Goal: Task Accomplishment & Management: Complete application form

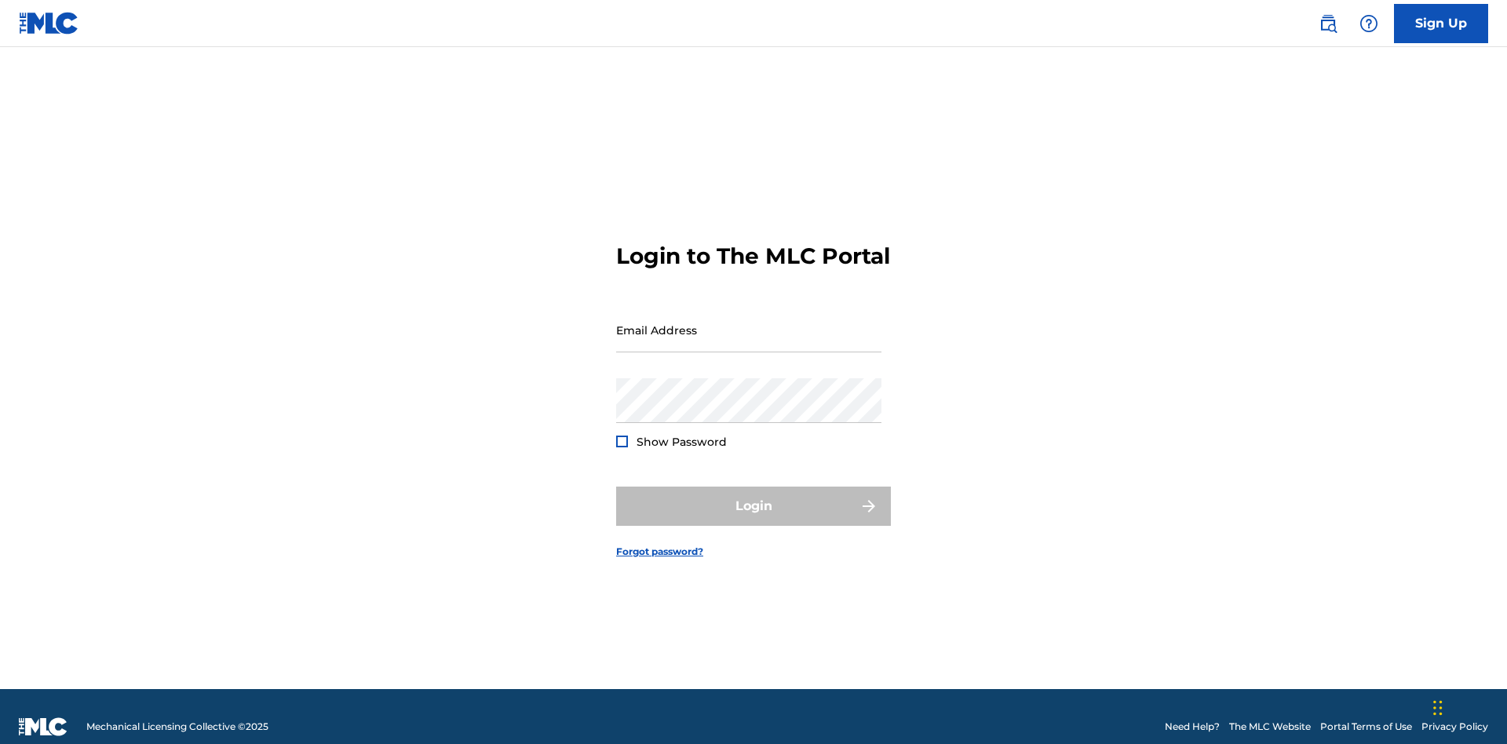
scroll to position [20, 0]
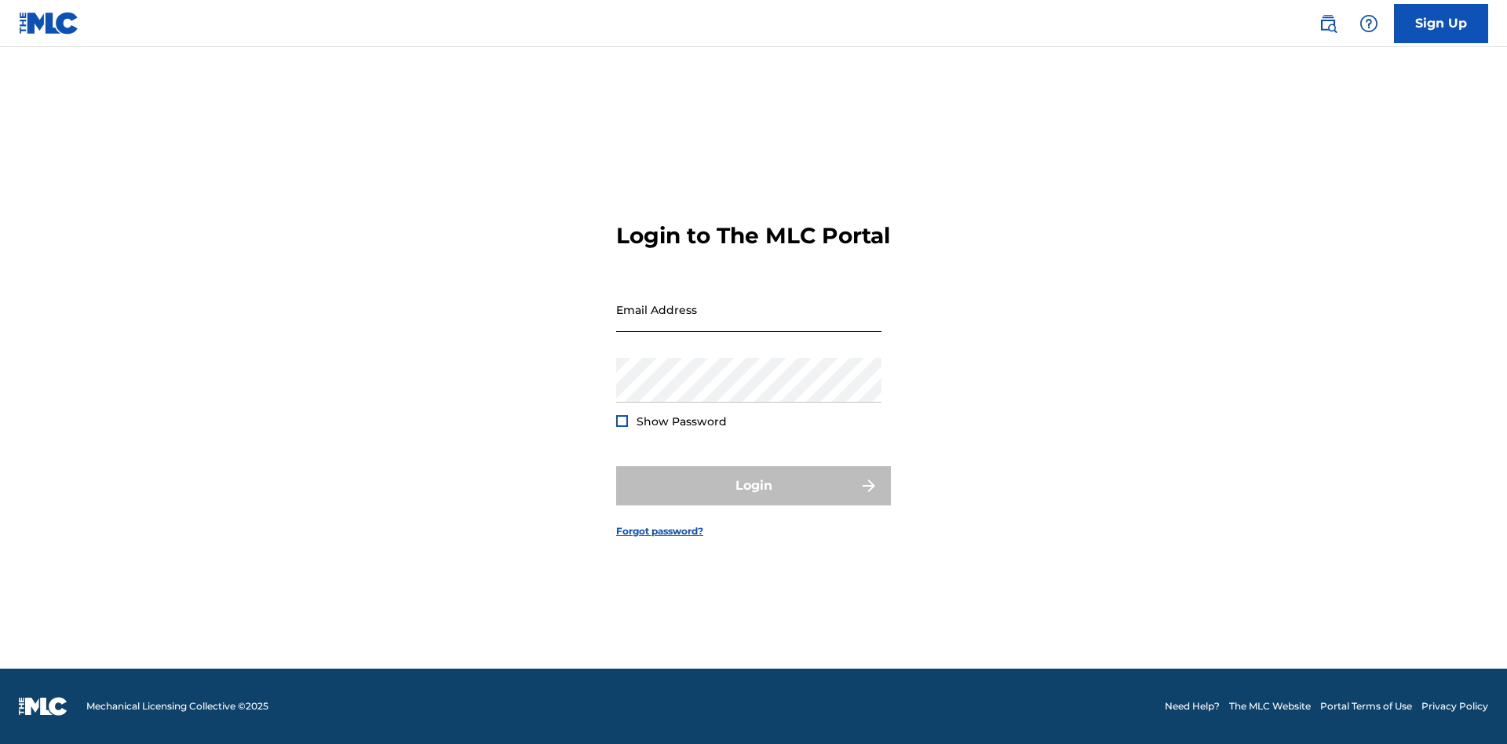
click at [749, 323] on input "Email Address" at bounding box center [748, 309] width 265 height 45
type input "[EMAIL_ADDRESS][DOMAIN_NAME]"
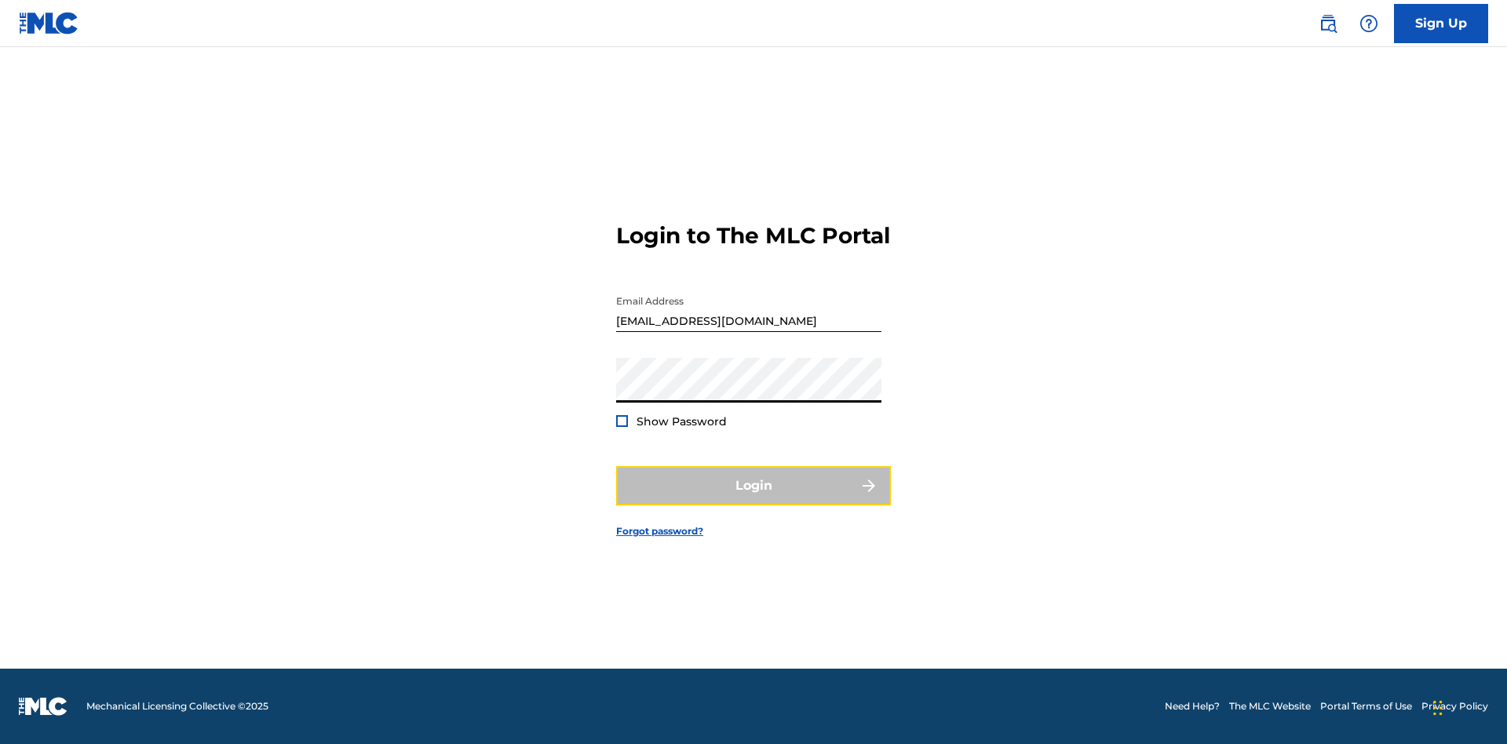
click at [754, 499] on button "Login" at bounding box center [753, 485] width 275 height 39
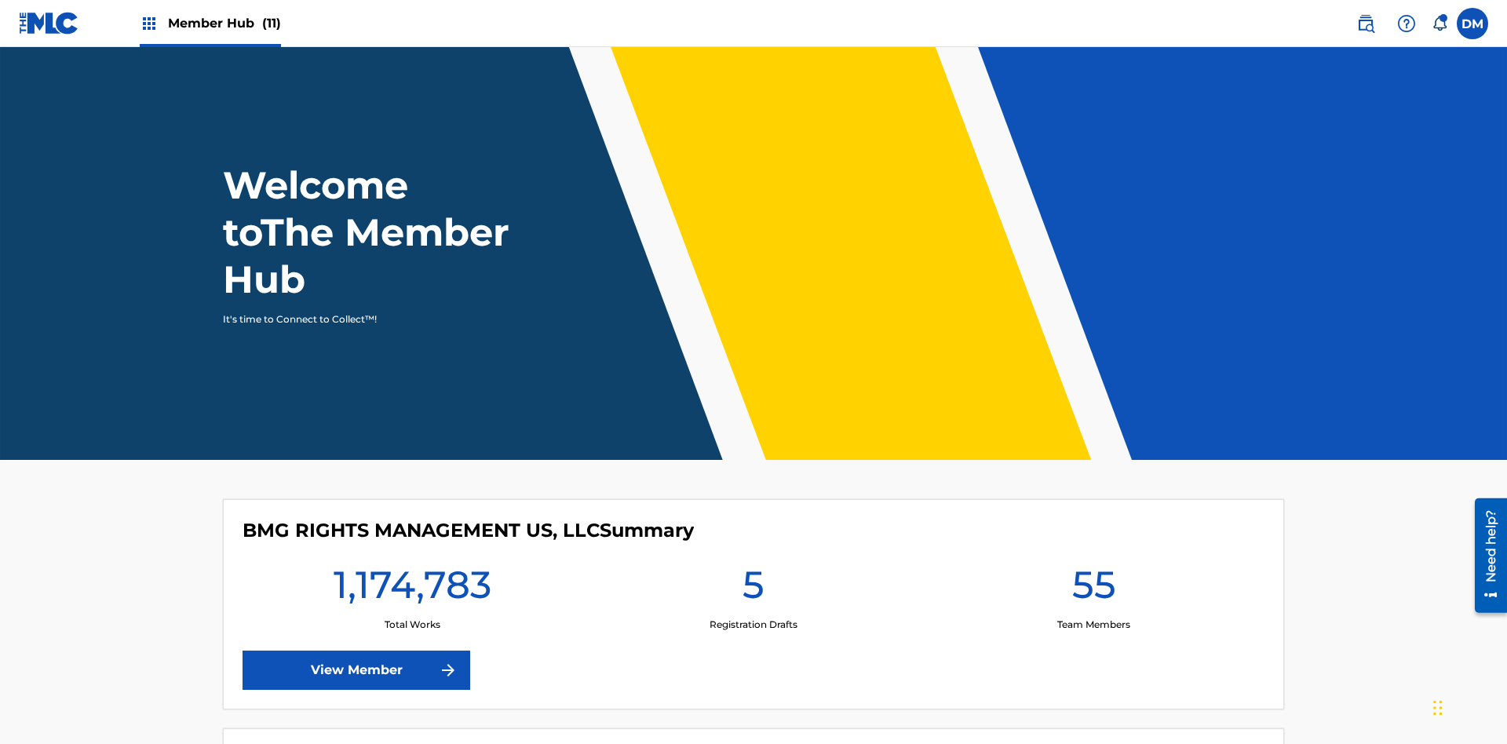
click at [224, 23] on span "Member Hub (11)" at bounding box center [224, 23] width 113 height 18
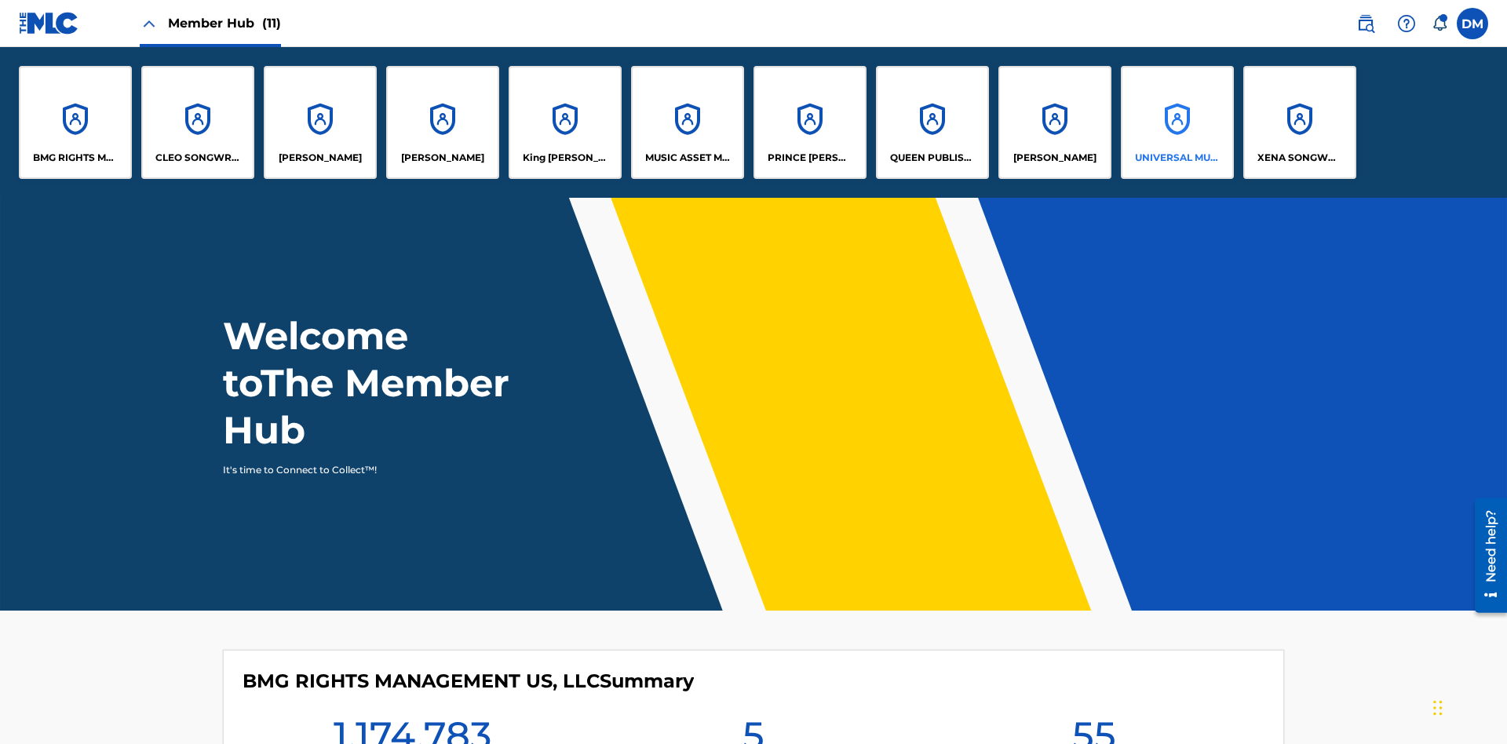
click at [1177, 158] on p "UNIVERSAL MUSIC PUB GROUP" at bounding box center [1178, 158] width 86 height 14
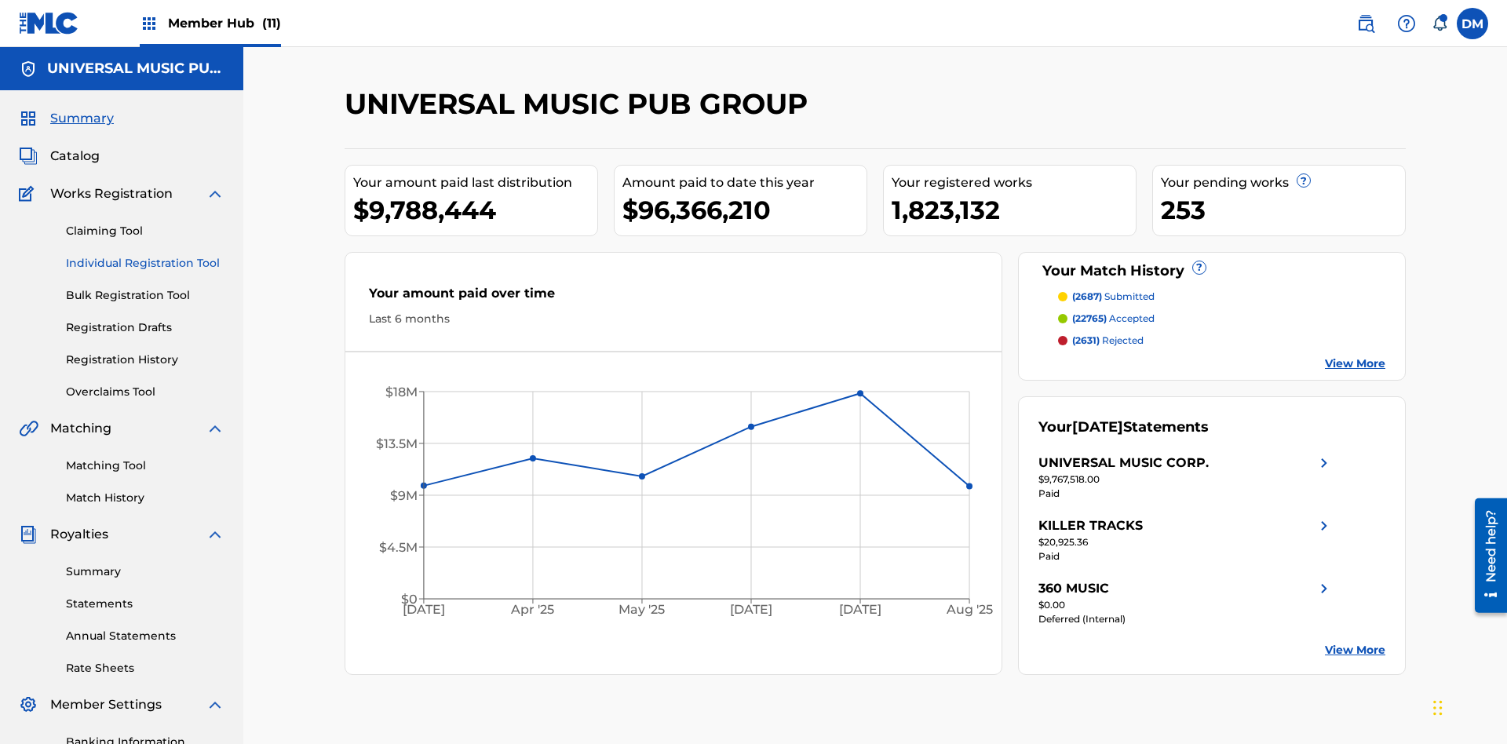
click at [145, 255] on link "Individual Registration Tool" at bounding box center [145, 263] width 159 height 16
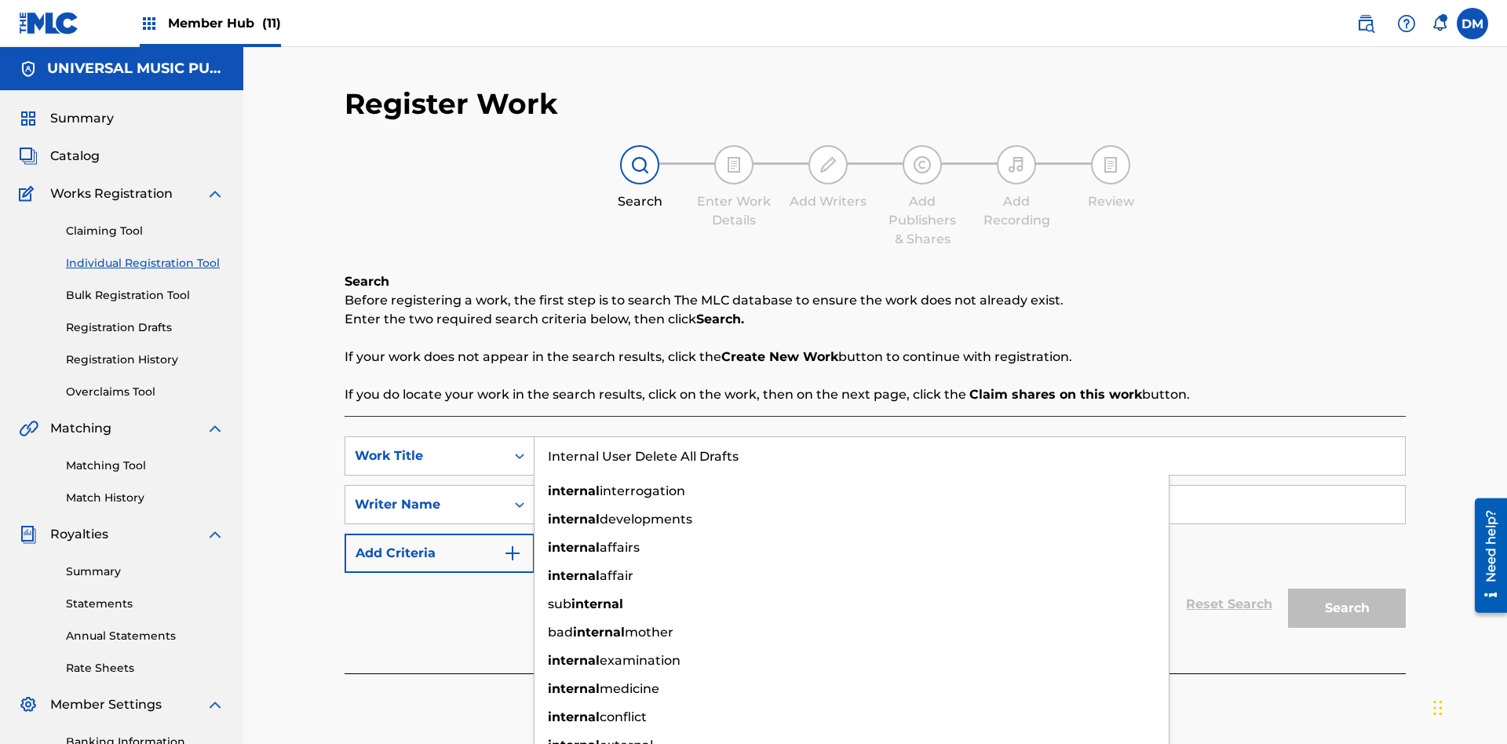
type input "Internal User Delete All Drafts"
click at [970, 486] on input "Search Form" at bounding box center [970, 505] width 871 height 38
type input "Test"
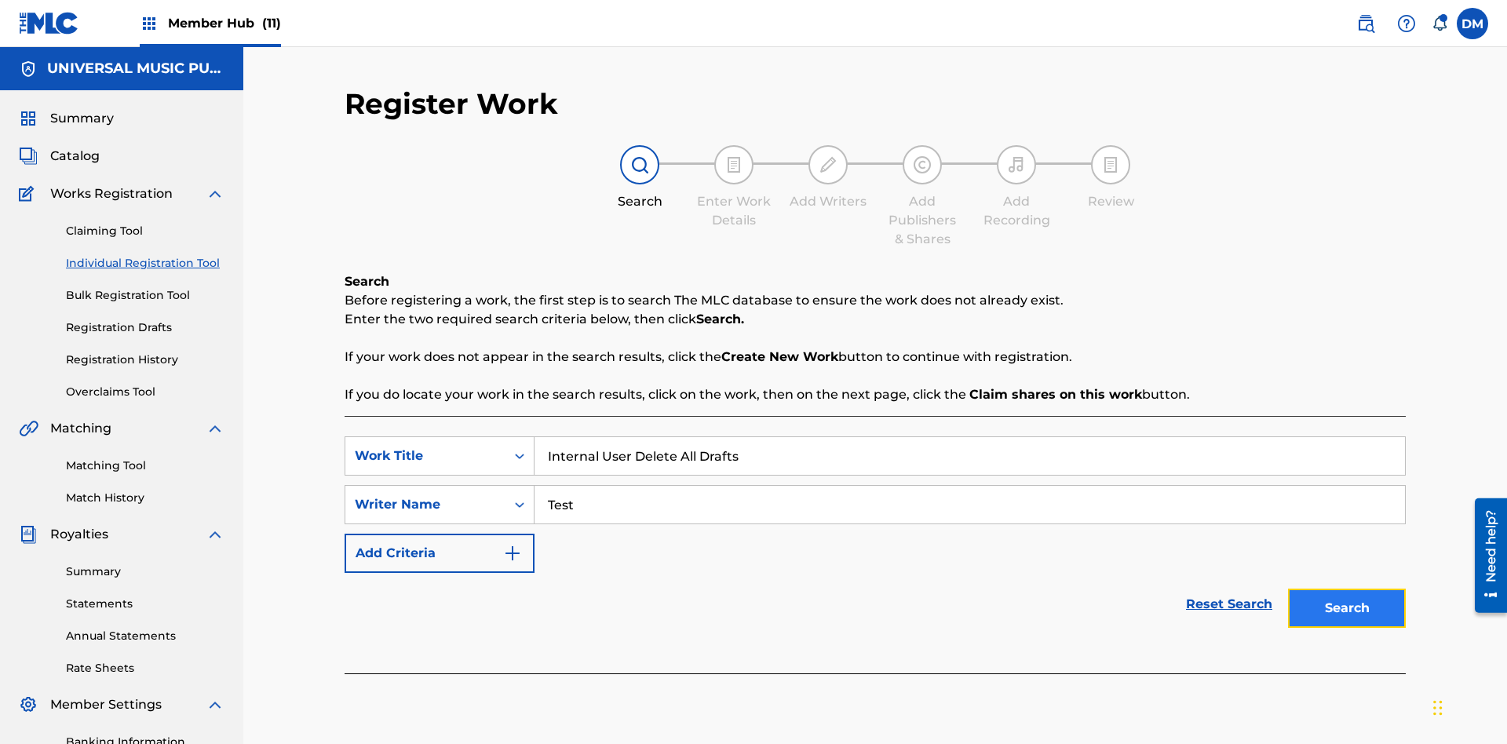
click at [1347, 589] on button "Search" at bounding box center [1347, 608] width 118 height 39
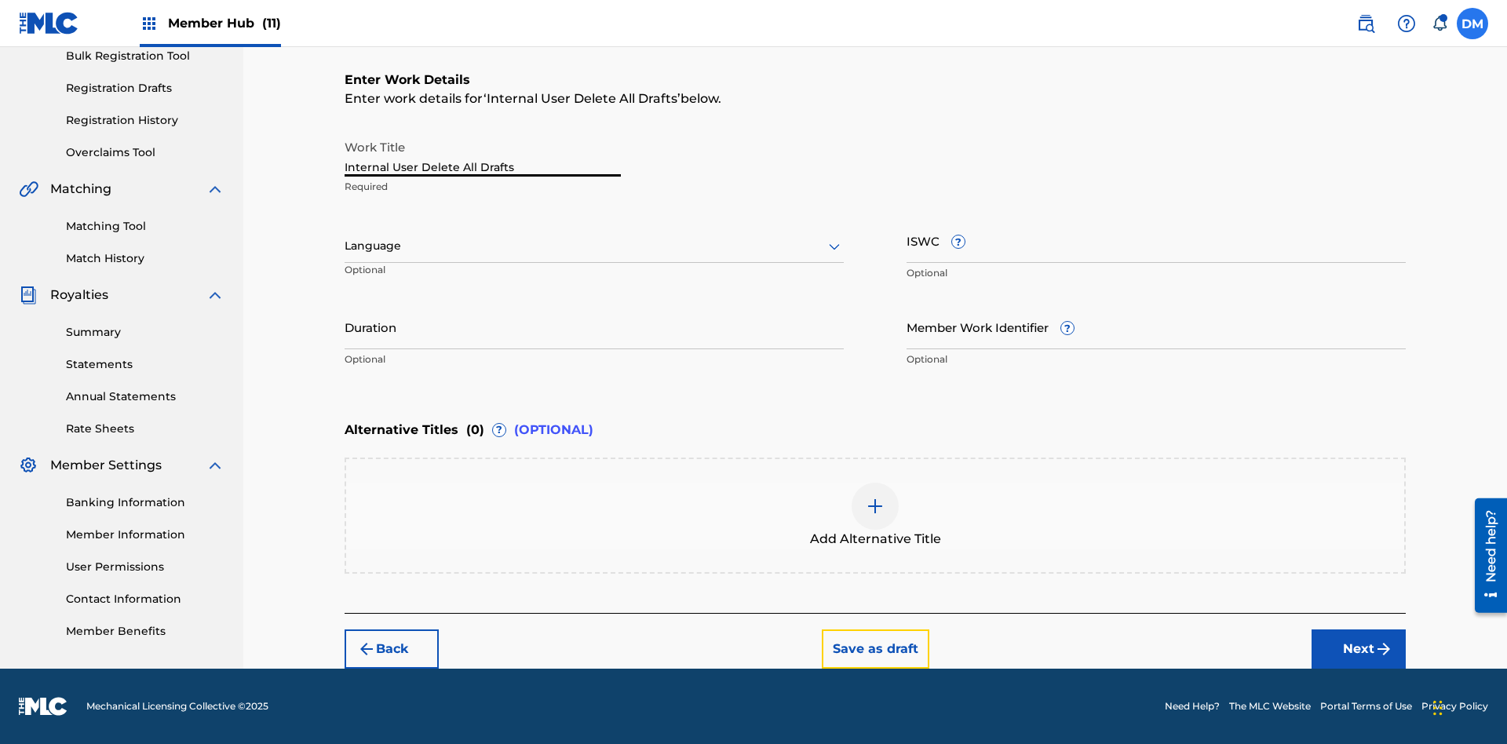
click at [875, 648] on button "Save as draft" at bounding box center [876, 649] width 108 height 39
click at [1473, 23] on label at bounding box center [1472, 23] width 31 height 31
click at [1473, 24] on input "[PERSON_NAME] [PERSON_NAME] [PERSON_NAME][EMAIL_ADDRESS][DOMAIN_NAME] Notificat…" at bounding box center [1473, 24] width 0 height 0
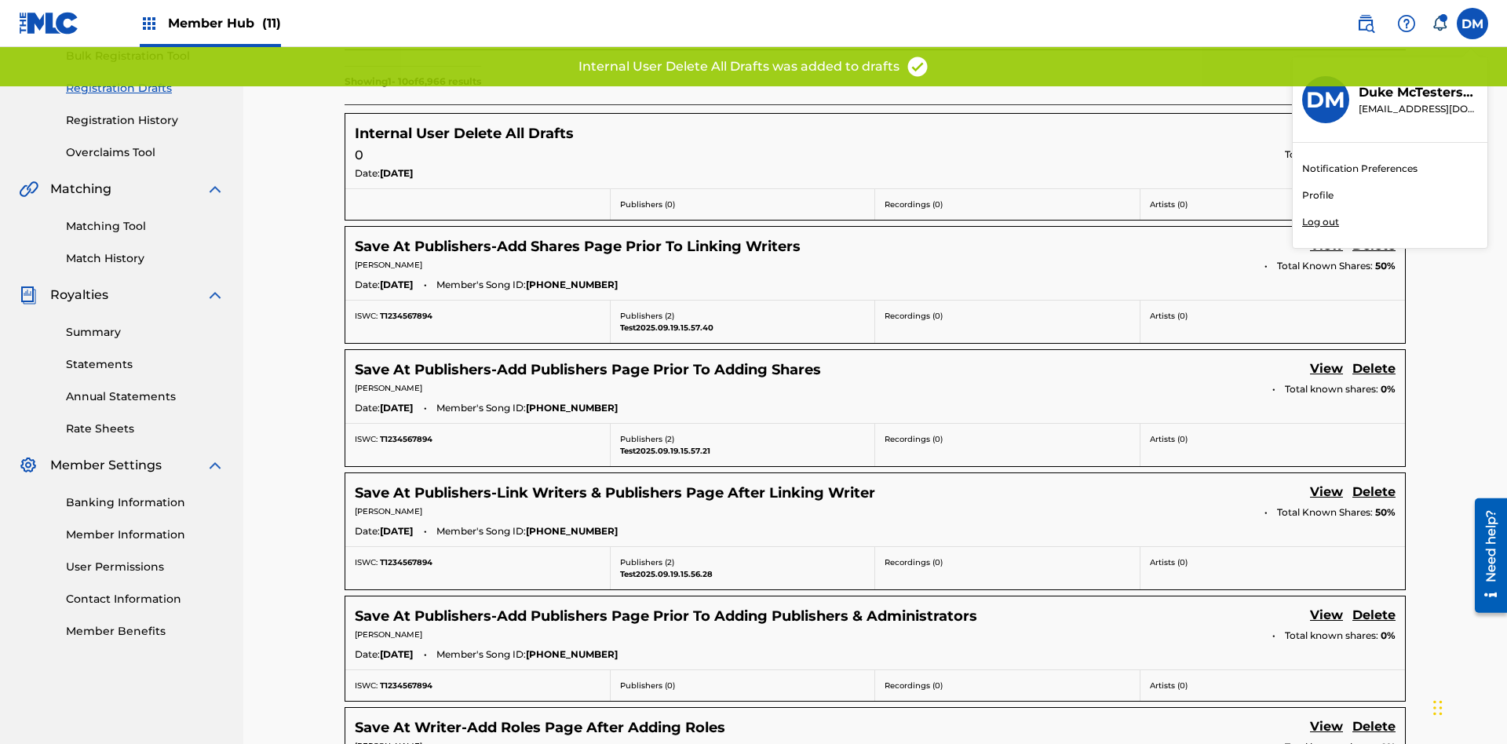
click at [1320, 222] on p "Log out" at bounding box center [1320, 222] width 37 height 14
click at [1473, 24] on input "[PERSON_NAME] [PERSON_NAME] [PERSON_NAME][EMAIL_ADDRESS][DOMAIN_NAME] Notificat…" at bounding box center [1473, 24] width 0 height 0
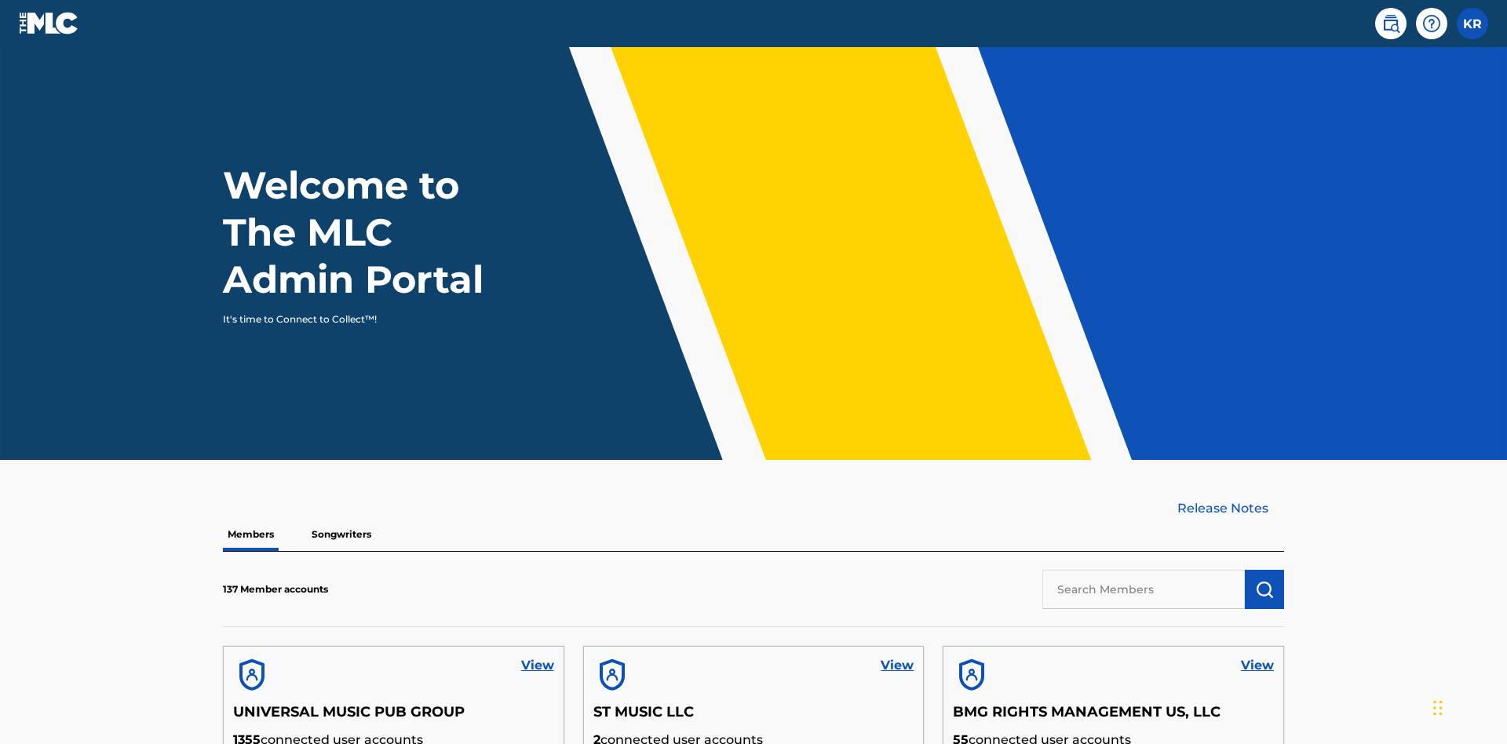
click at [1144, 570] on input "text" at bounding box center [1144, 589] width 203 height 39
click at [1265, 580] on img "submit" at bounding box center [1264, 589] width 19 height 19
